Goal: Information Seeking & Learning: Learn about a topic

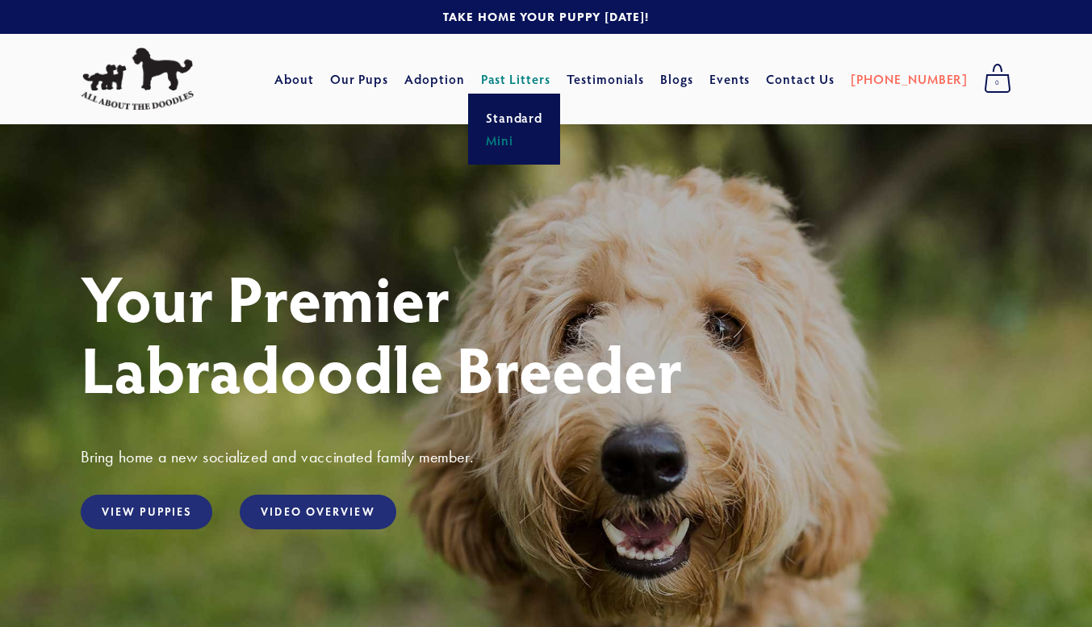
click at [539, 143] on link "Mini" at bounding box center [514, 140] width 67 height 23
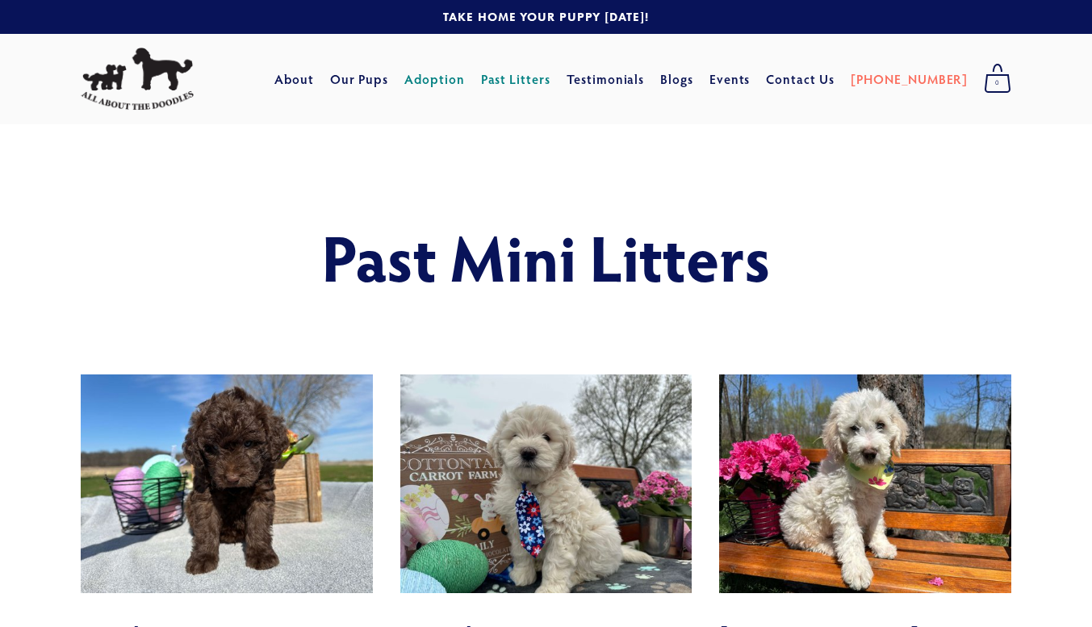
click at [465, 80] on link "Adoption" at bounding box center [434, 79] width 61 height 29
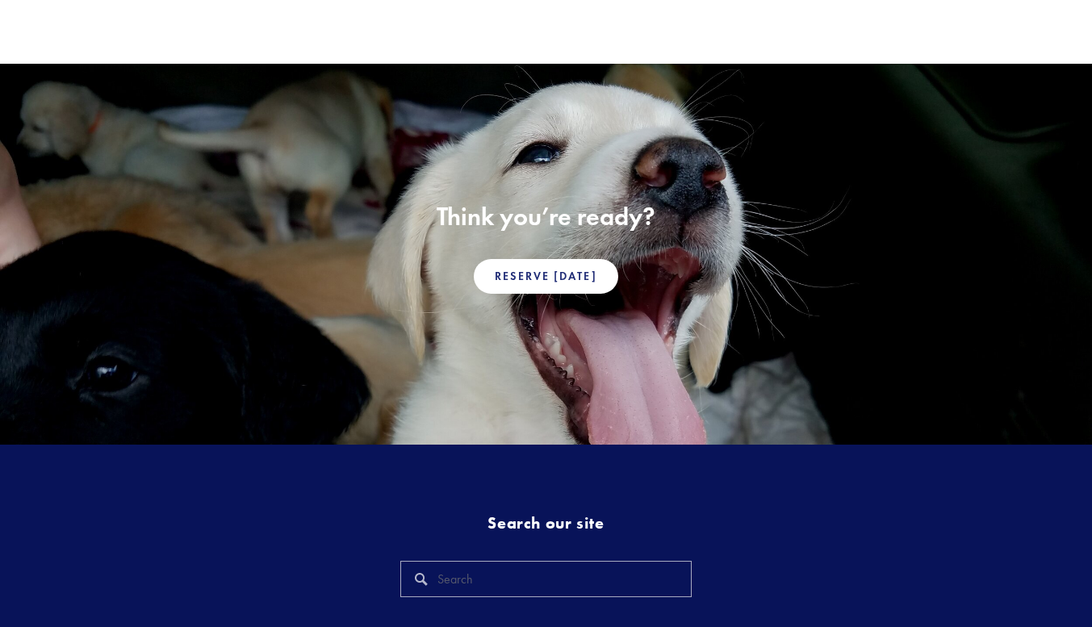
scroll to position [1107, 0]
click at [567, 274] on link "Reserve [DATE]" at bounding box center [546, 276] width 144 height 35
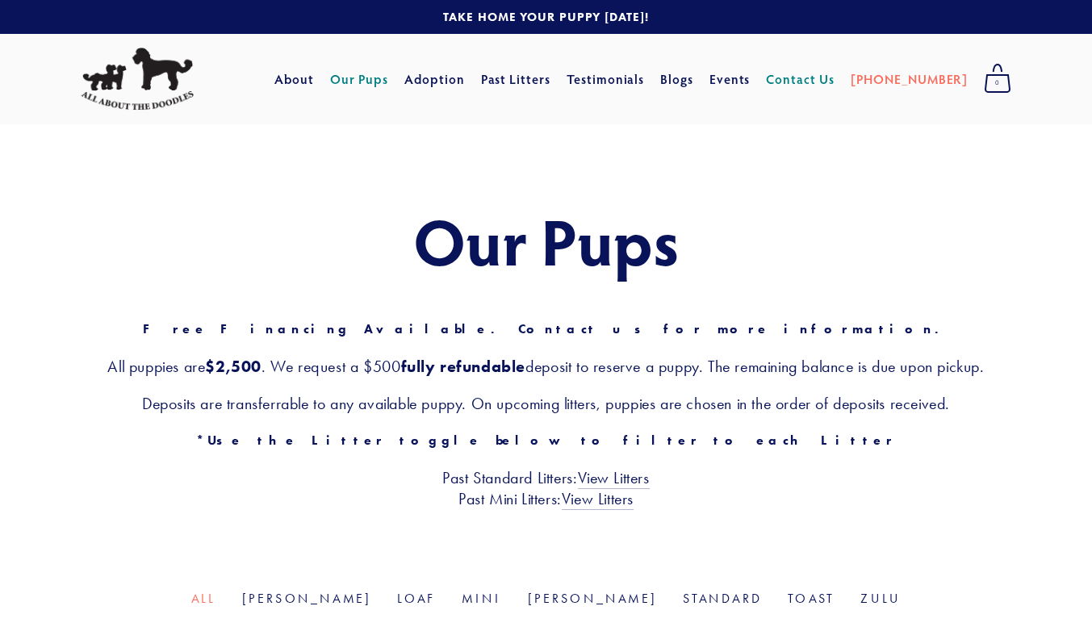
click at [835, 82] on link "Contact Us" at bounding box center [800, 79] width 69 height 29
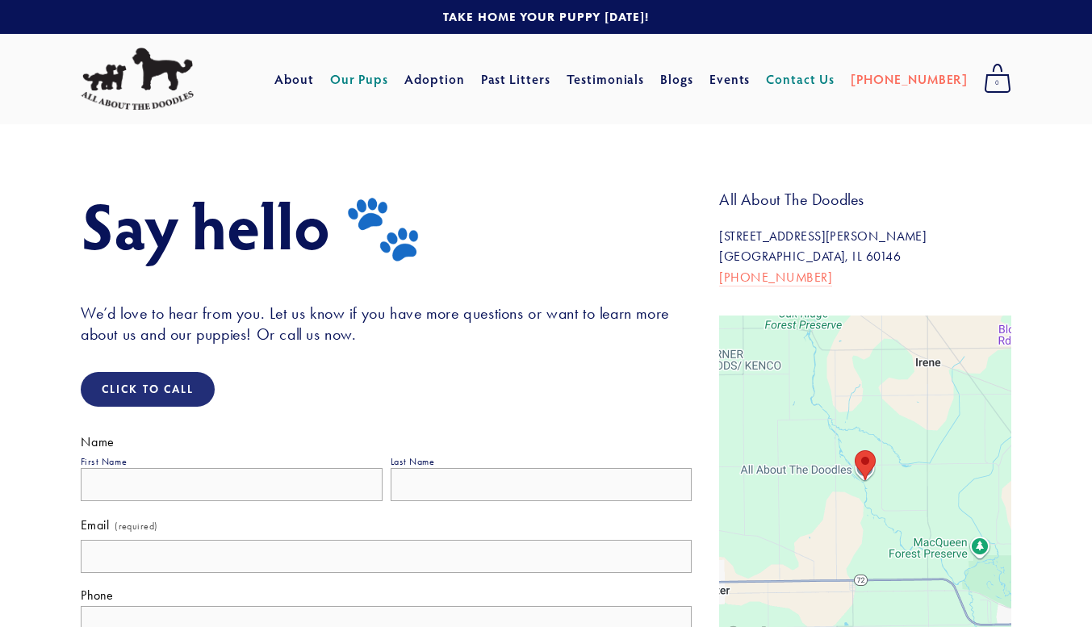
click at [389, 77] on link "Our Pups" at bounding box center [359, 79] width 59 height 29
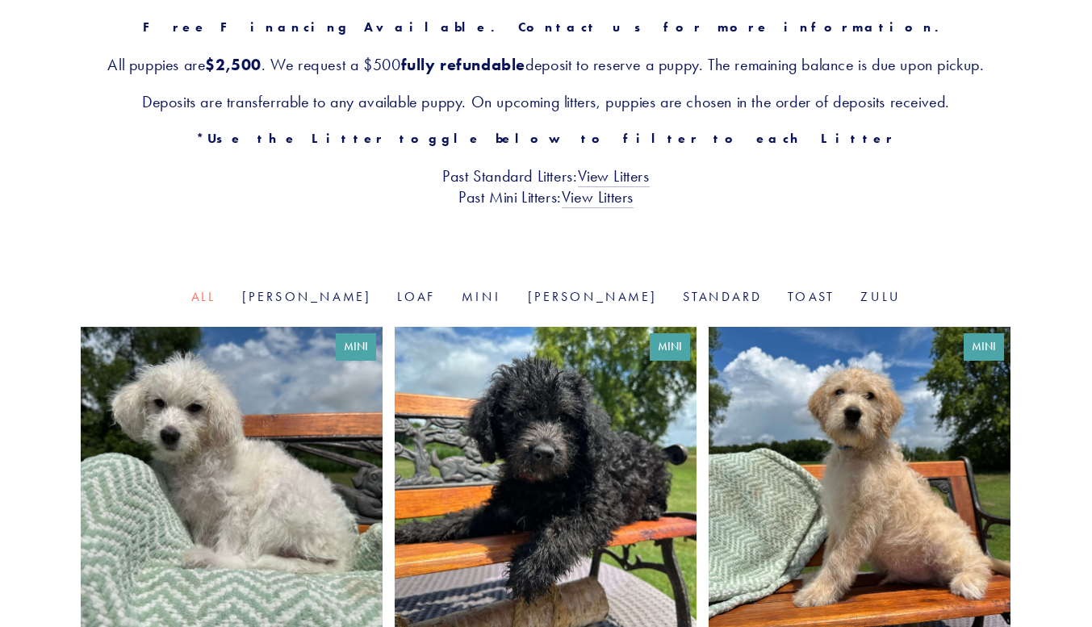
scroll to position [301, 0]
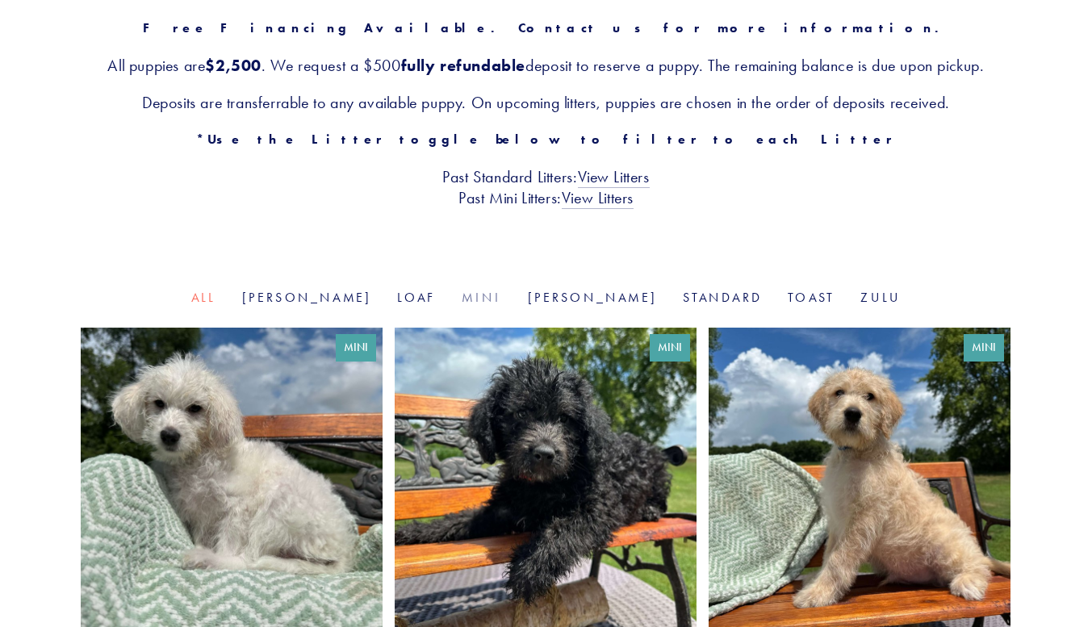
click at [485, 295] on link "Mini" at bounding box center [482, 297] width 40 height 15
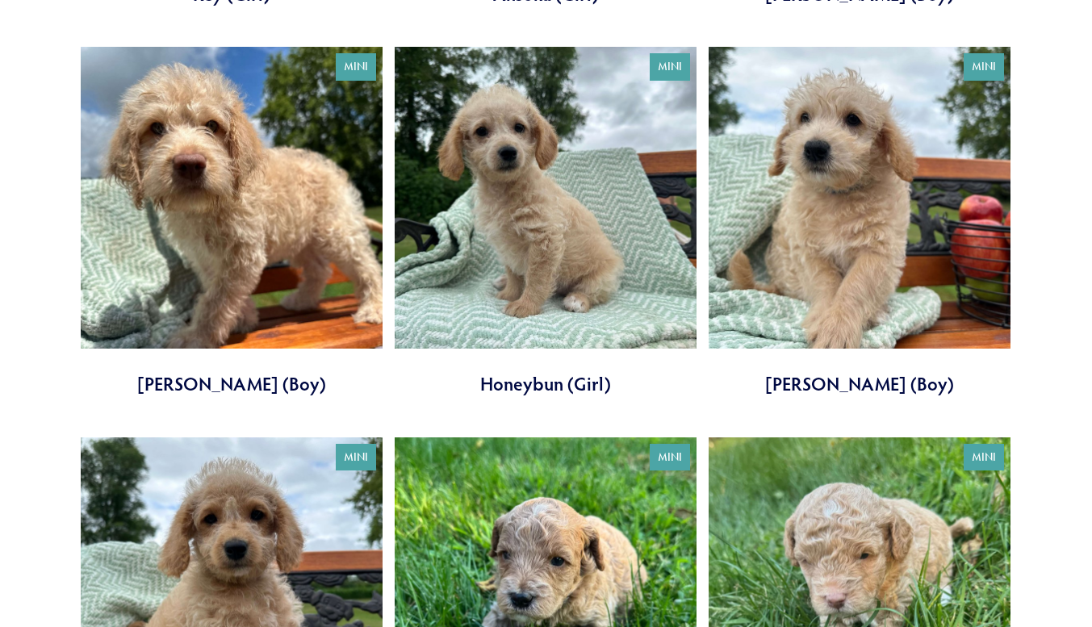
scroll to position [969, 0]
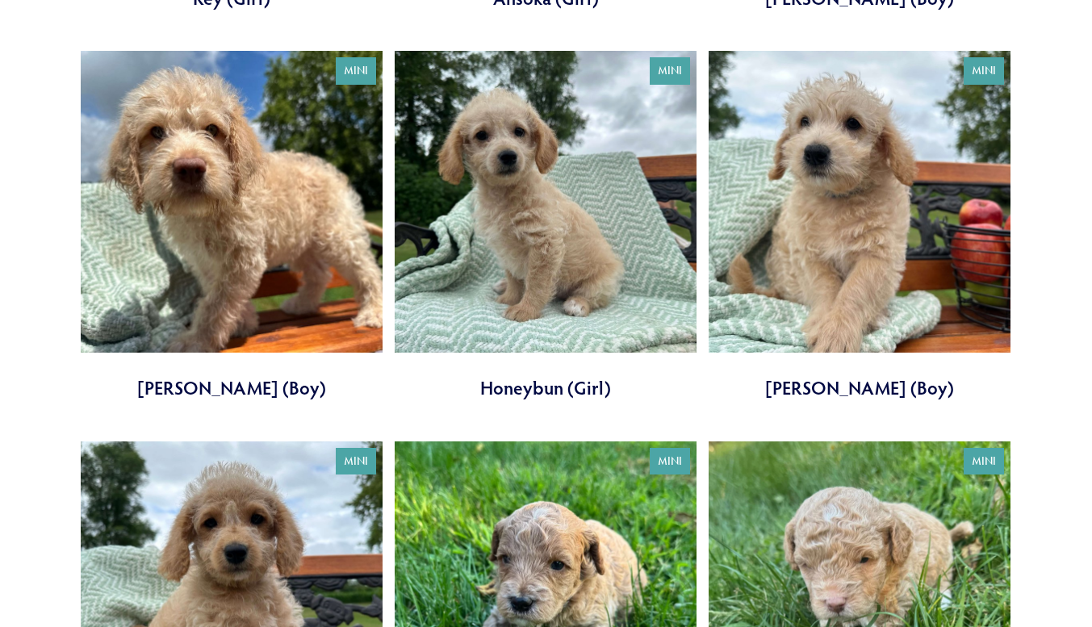
click at [940, 289] on link at bounding box center [860, 226] width 302 height 350
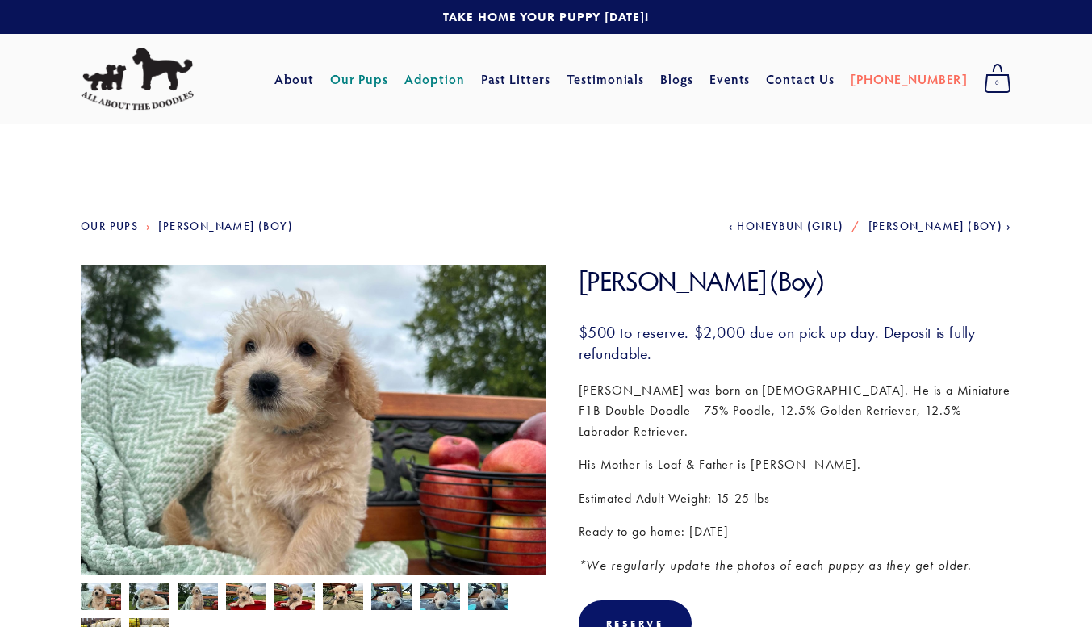
click at [461, 85] on link "Adoption" at bounding box center [434, 79] width 61 height 29
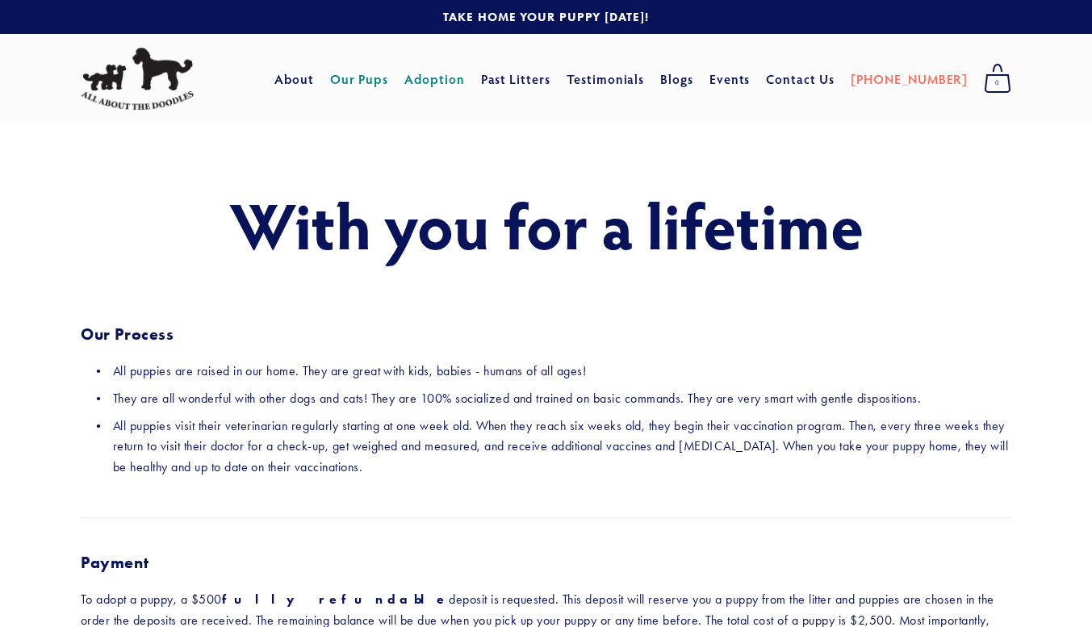
click at [383, 80] on link "Our Pups" at bounding box center [359, 79] width 59 height 29
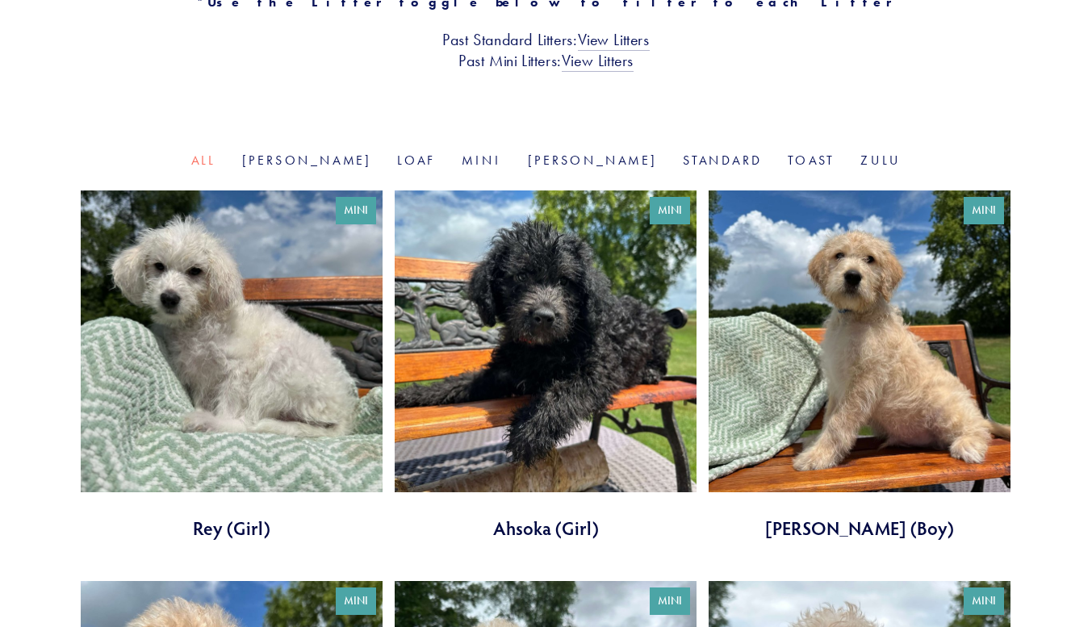
scroll to position [446, 0]
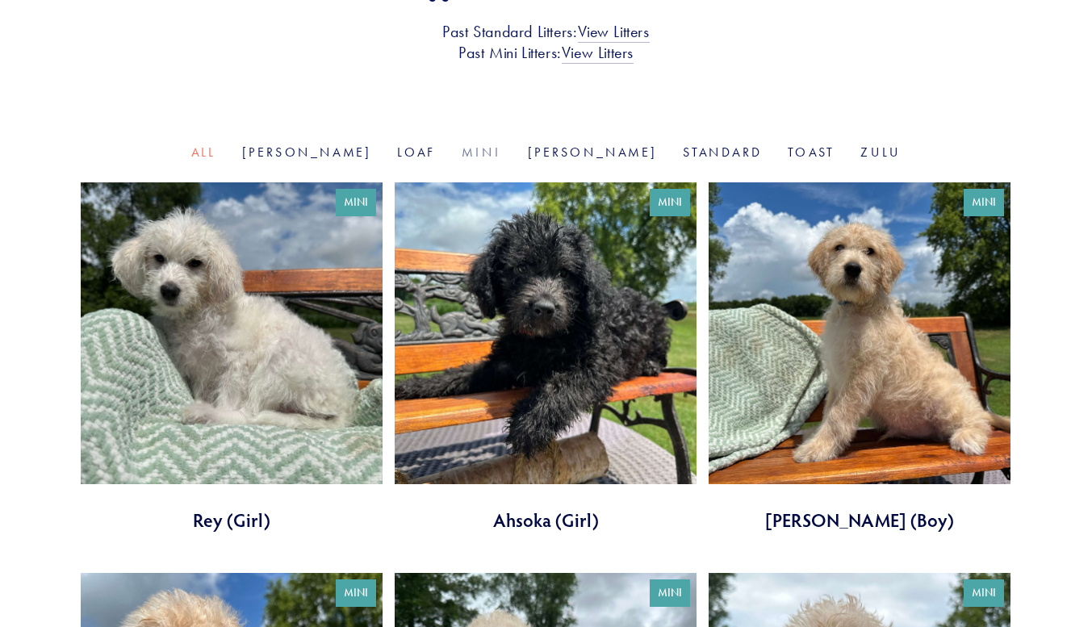
click at [479, 150] on link "Mini" at bounding box center [482, 151] width 40 height 15
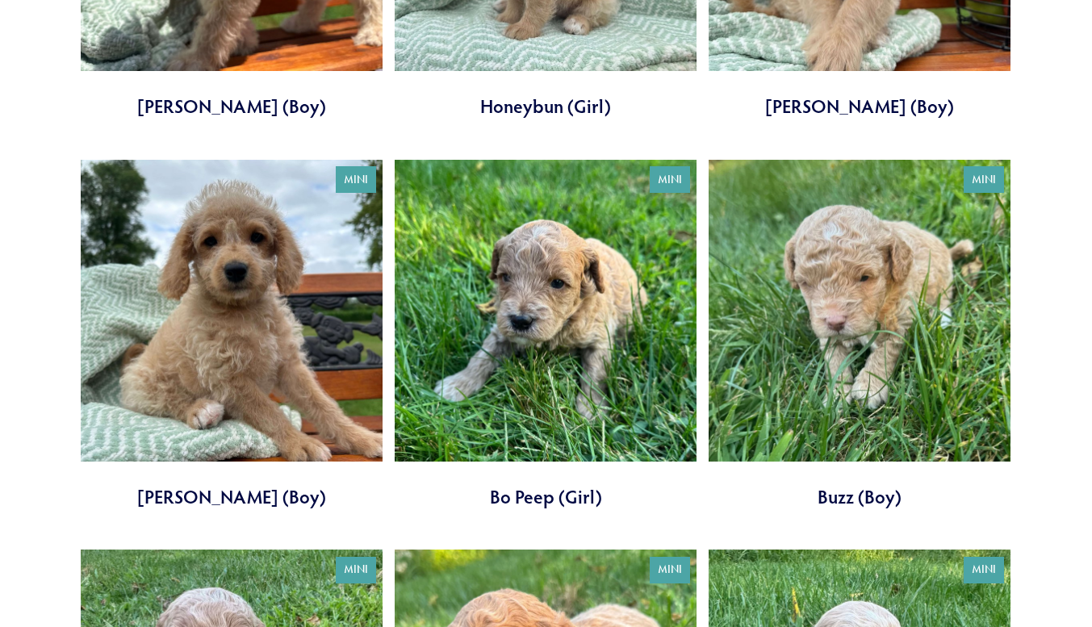
scroll to position [1247, 0]
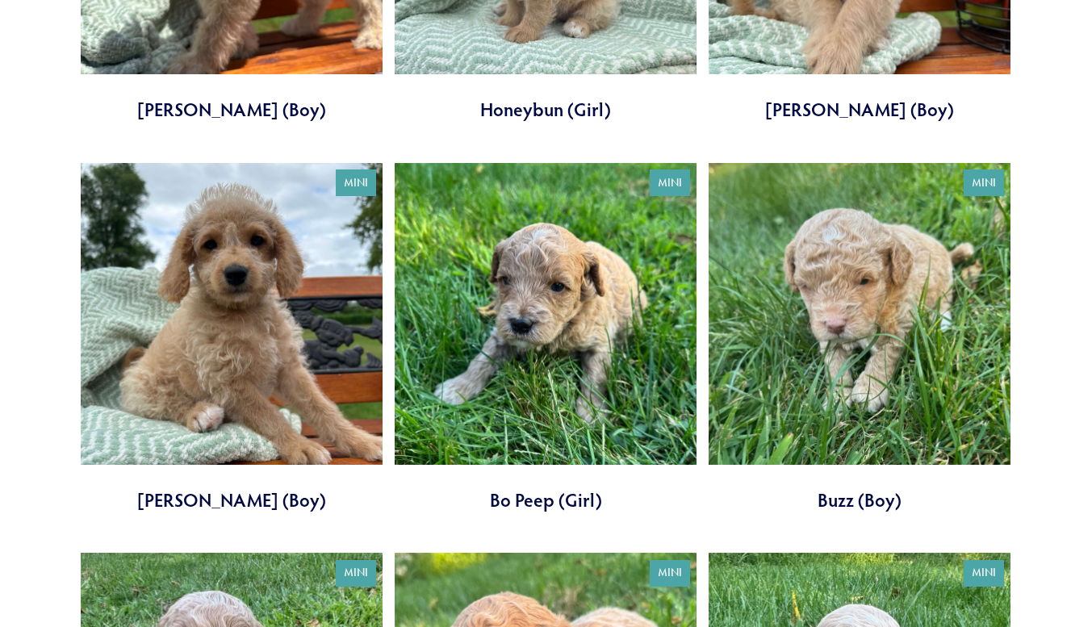
click at [565, 341] on link at bounding box center [546, 338] width 302 height 350
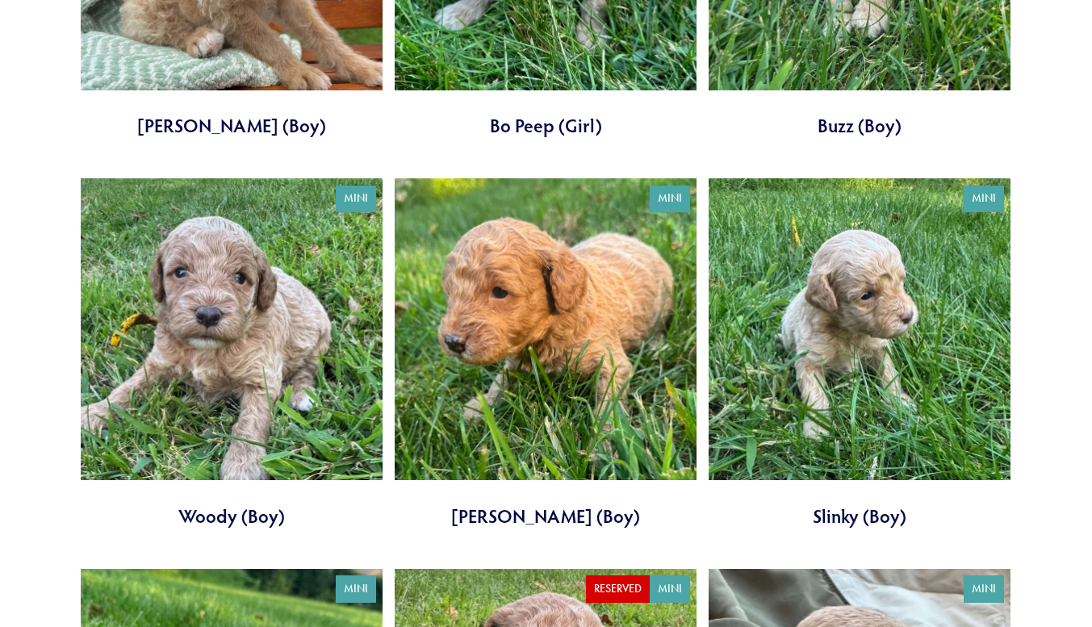
scroll to position [1619, 0]
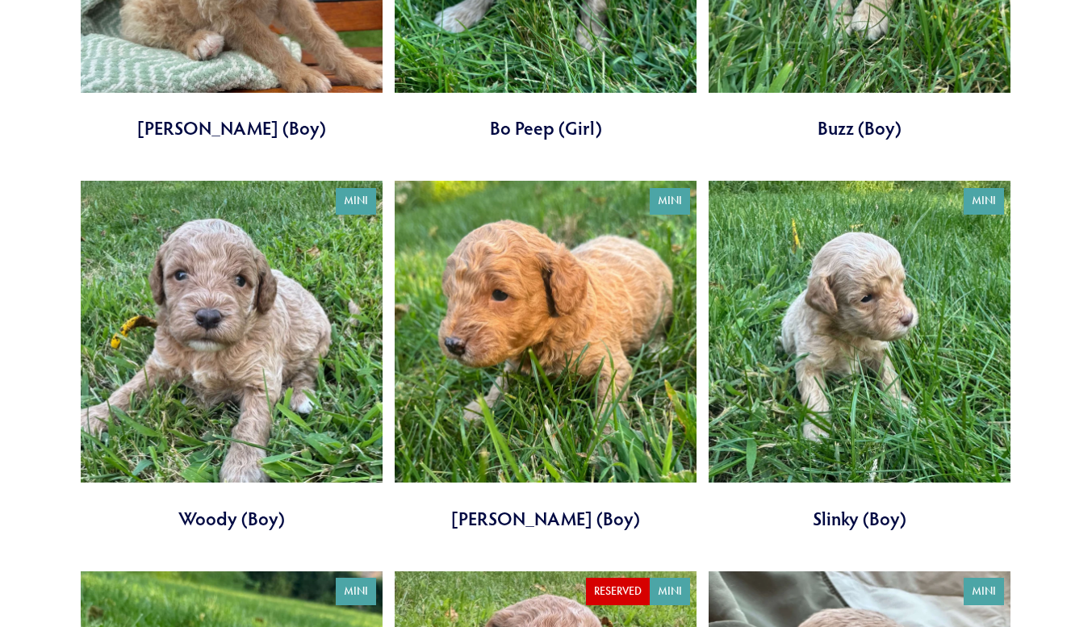
click at [306, 383] on link at bounding box center [232, 356] width 302 height 350
click at [580, 398] on link at bounding box center [546, 356] width 302 height 350
click at [890, 381] on link at bounding box center [860, 356] width 302 height 350
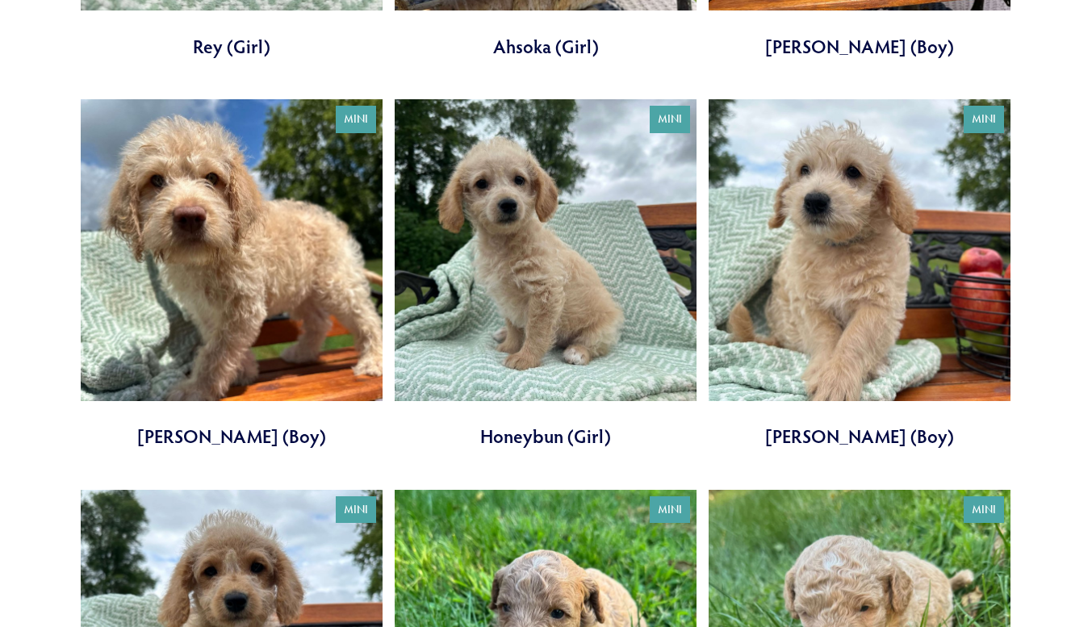
scroll to position [920, 0]
click at [626, 352] on link at bounding box center [546, 274] width 302 height 350
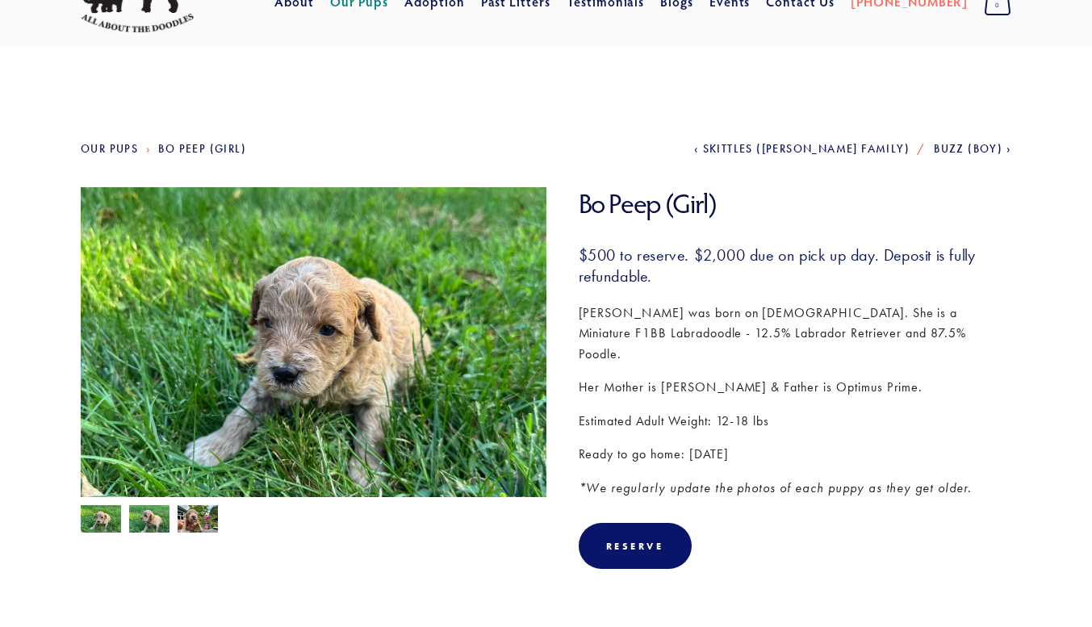
scroll to position [77, 0]
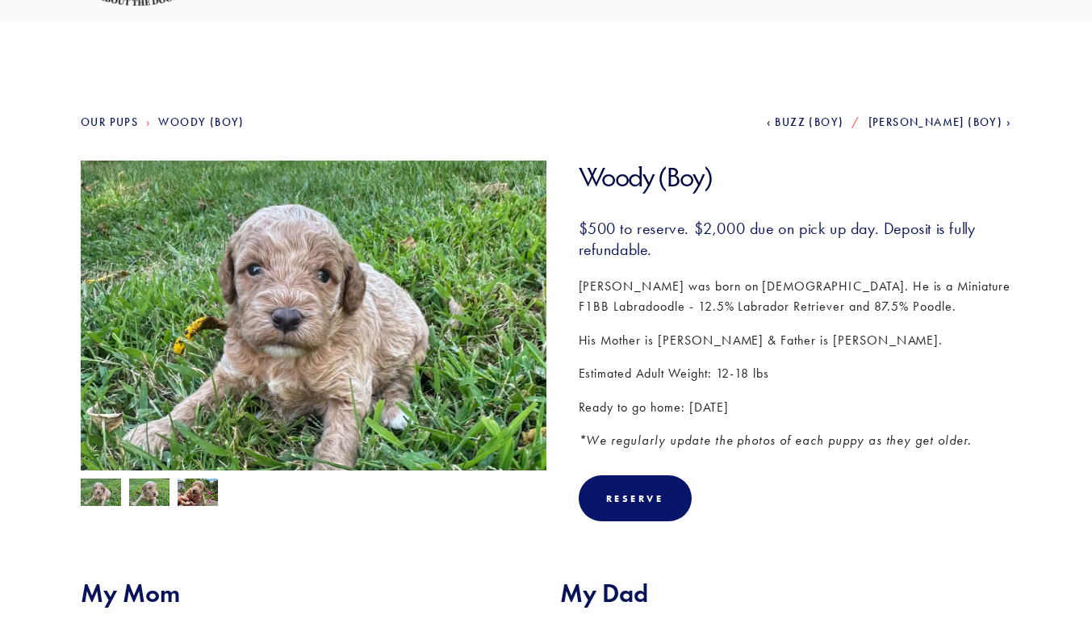
scroll to position [102, 0]
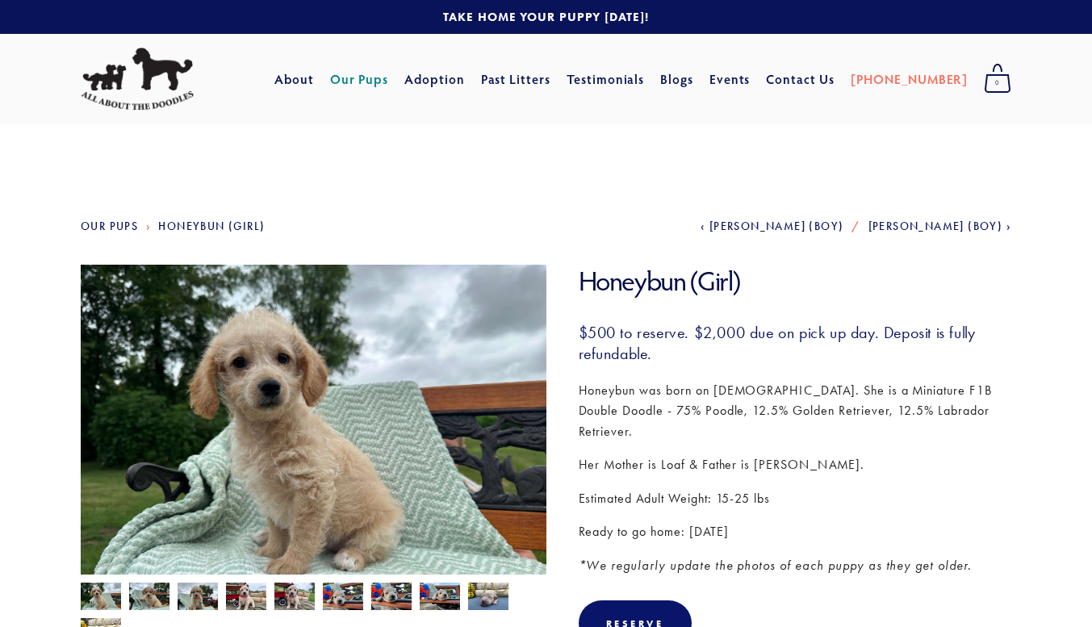
scroll to position [5, 0]
